Goal: Complete application form: Fill out and submit a form for a specific purpose

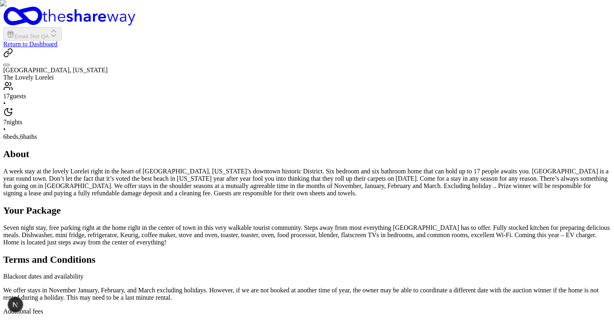
click at [13, 49] on icon "Back to ABC Food" at bounding box center [8, 53] width 10 height 10
click at [13, 189] on div "Back to ABC Food [GEOGRAPHIC_DATA], [US_STATE] The Lovely Lorelei 17 guests • 7…" at bounding box center [307, 297] width 608 height 498
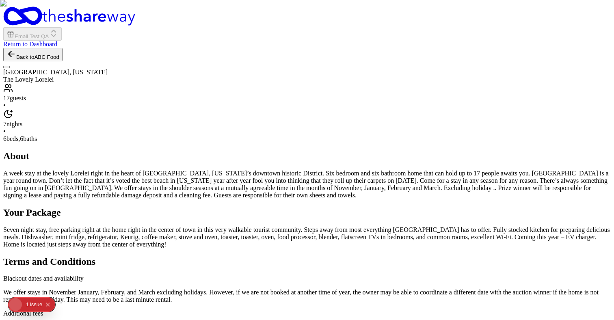
click at [65, 136] on div "Back to ABC Food [GEOGRAPHIC_DATA], [US_STATE] The Lovely Lorelei 17 guests • 7…" at bounding box center [307, 298] width 608 height 500
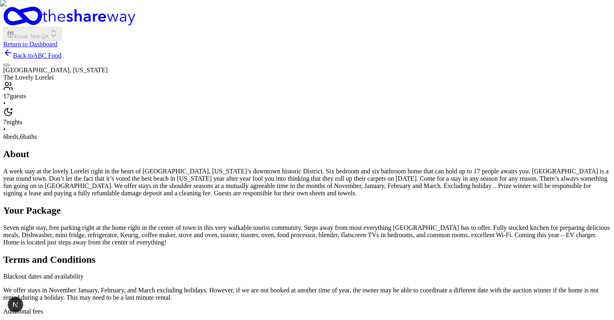
click at [61, 52] on link "Back to ABC Food" at bounding box center [32, 55] width 58 height 7
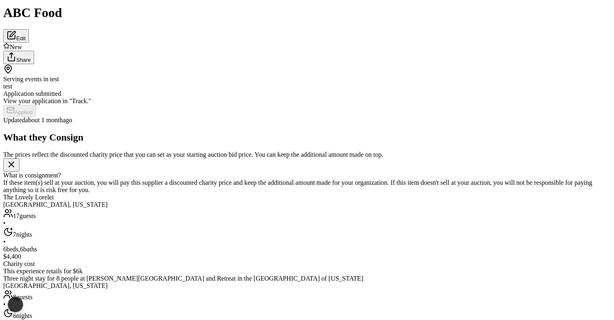
scroll to position [74, 0]
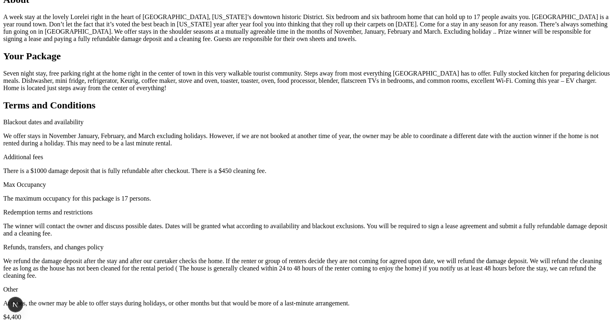
scroll to position [160, 0]
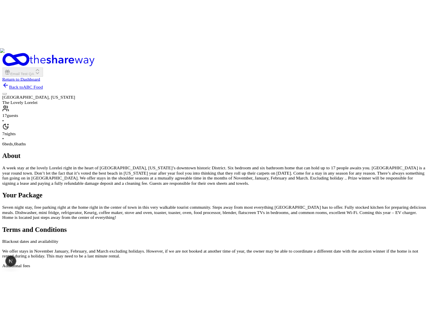
scroll to position [553, 0]
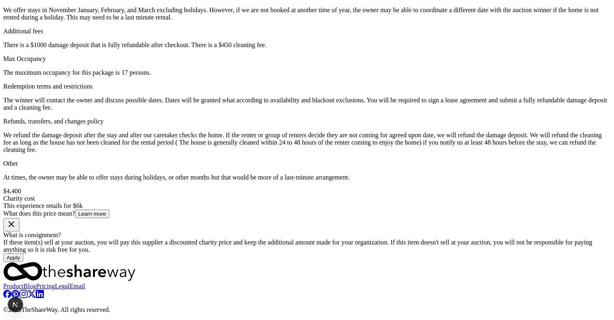
click at [23, 253] on button "Apply" at bounding box center [13, 257] width 20 height 9
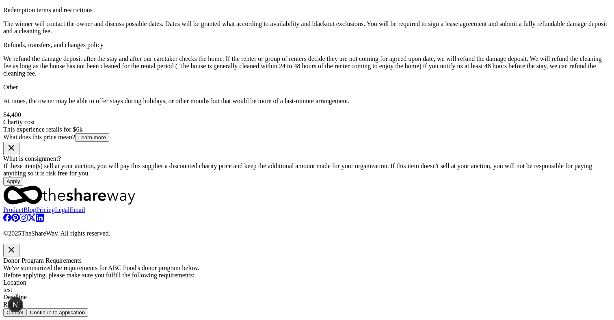
click at [89, 308] on button "Continue to application" at bounding box center [58, 312] width 62 height 9
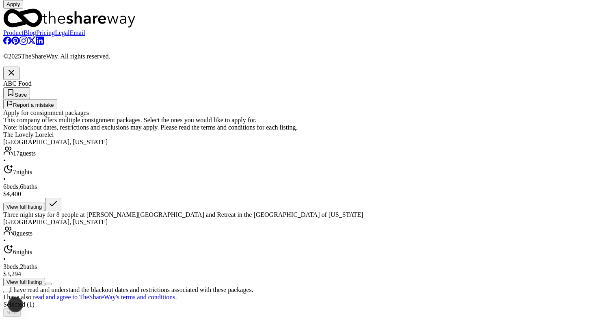
click at [14, 70] on icon "button" at bounding box center [11, 72] width 5 height 5
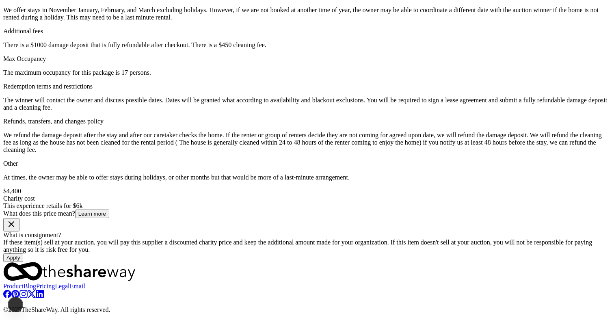
click at [23, 253] on button "Apply" at bounding box center [13, 257] width 20 height 9
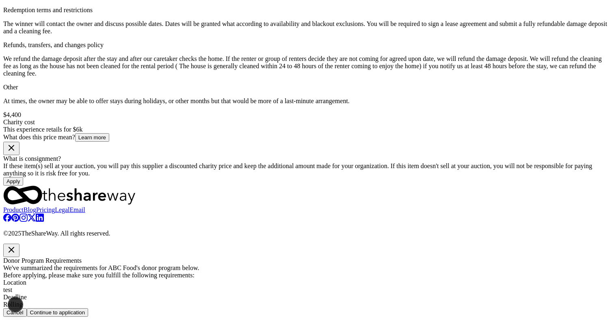
click at [89, 308] on button "Continue to application" at bounding box center [58, 312] width 62 height 9
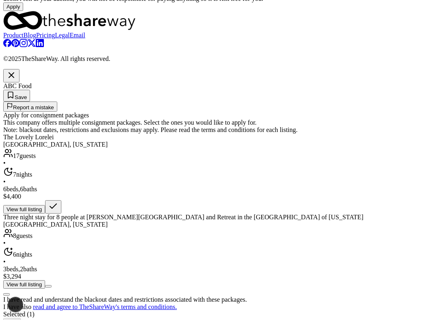
click at [41, 290] on div "I have read and understand the blackout dates and restrictions associated with …" at bounding box center [214, 308] width 422 height 38
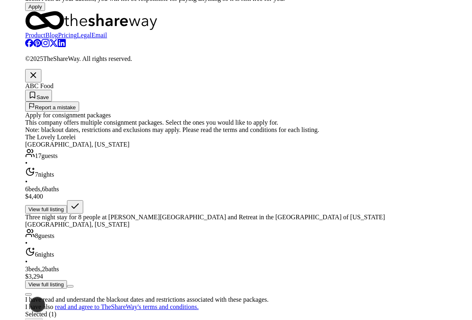
scroll to position [0, 0]
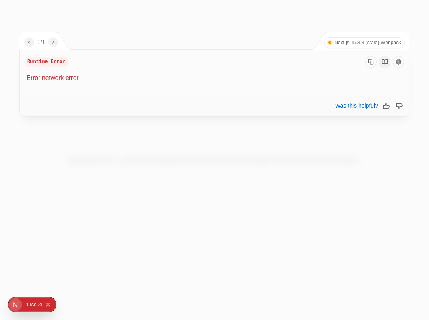
click at [113, 153] on div at bounding box center [214, 160] width 429 height 320
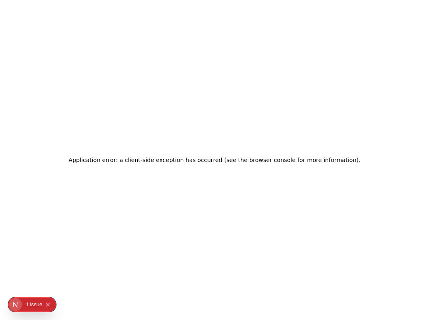
click at [155, 161] on h2 "Application error: a client-side exception has occurred (see the browser consol…" at bounding box center [215, 159] width 292 height 11
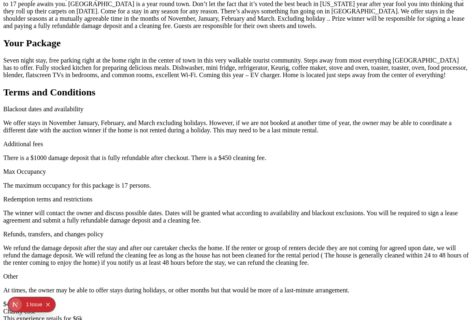
scroll to position [176, 0]
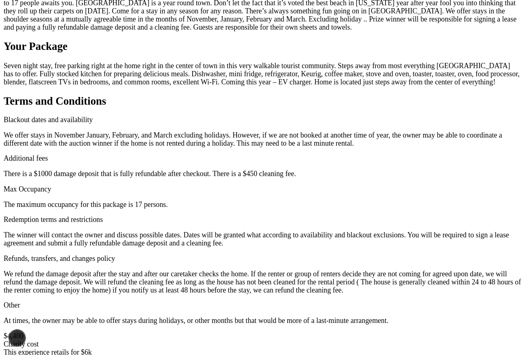
scroll to position [175, 0]
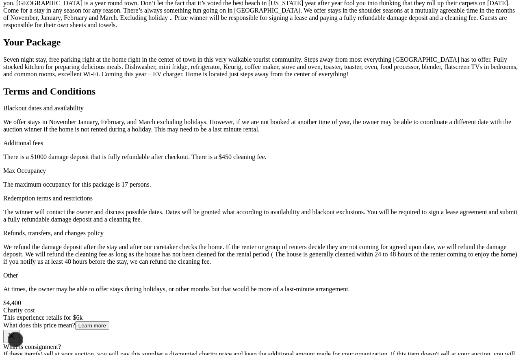
type button "on"
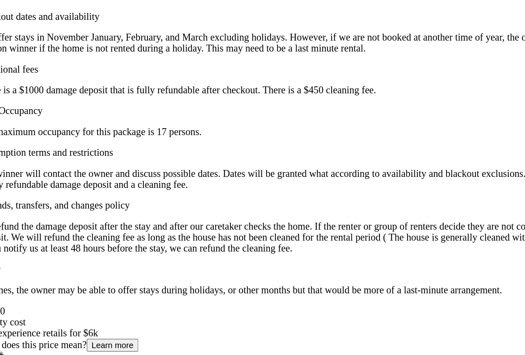
scroll to position [174, 0]
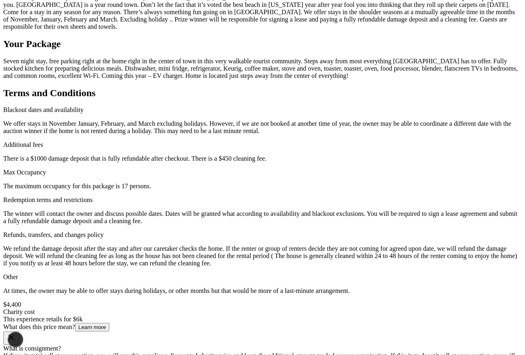
type button "on"
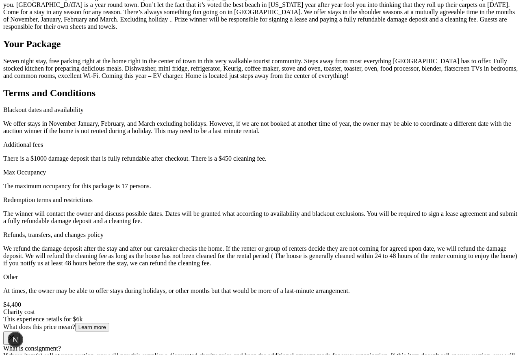
click at [390, 301] on div "$4,400 Charity cost This experience retails for $6k What does this price mean? …" at bounding box center [262, 338] width 518 height 74
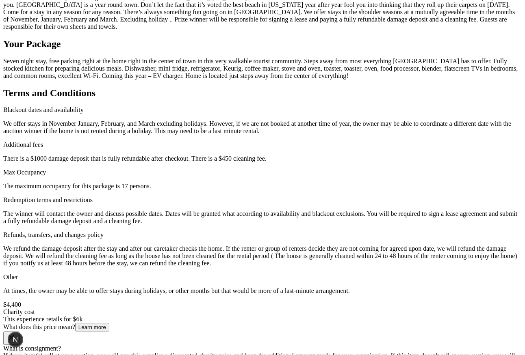
type button "on"
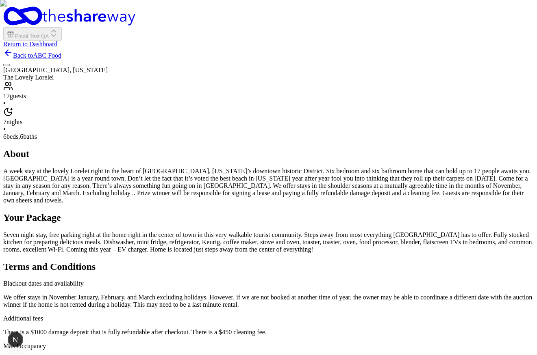
drag, startPoint x: 536, startPoint y: 59, endPoint x: 515, endPoint y: 58, distance: 21.5
click at [472, 58] on div "Back to ABC Food [GEOGRAPHIC_DATA], [US_STATE] The Lovely Lorelei 17 guests • 7…" at bounding box center [268, 299] width 530 height 502
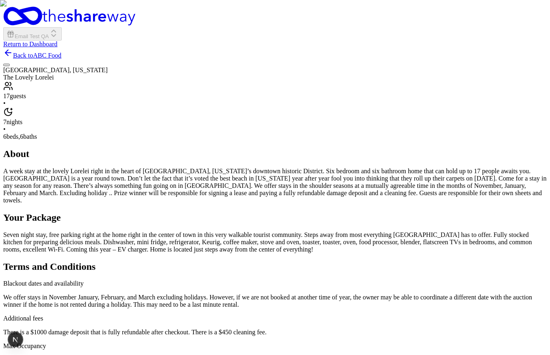
click at [57, 41] on link "Return to Dashboard" at bounding box center [30, 44] width 54 height 7
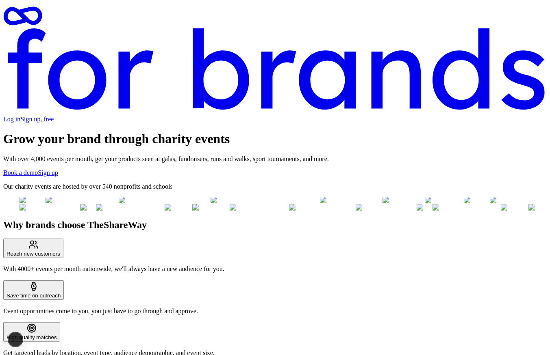
click at [20, 116] on link "Log in" at bounding box center [11, 119] width 17 height 7
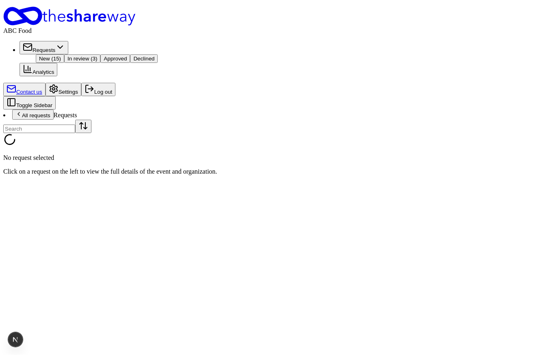
click at [81, 96] on button "Log out" at bounding box center [98, 89] width 34 height 13
